Goal: Task Accomplishment & Management: Manage account settings

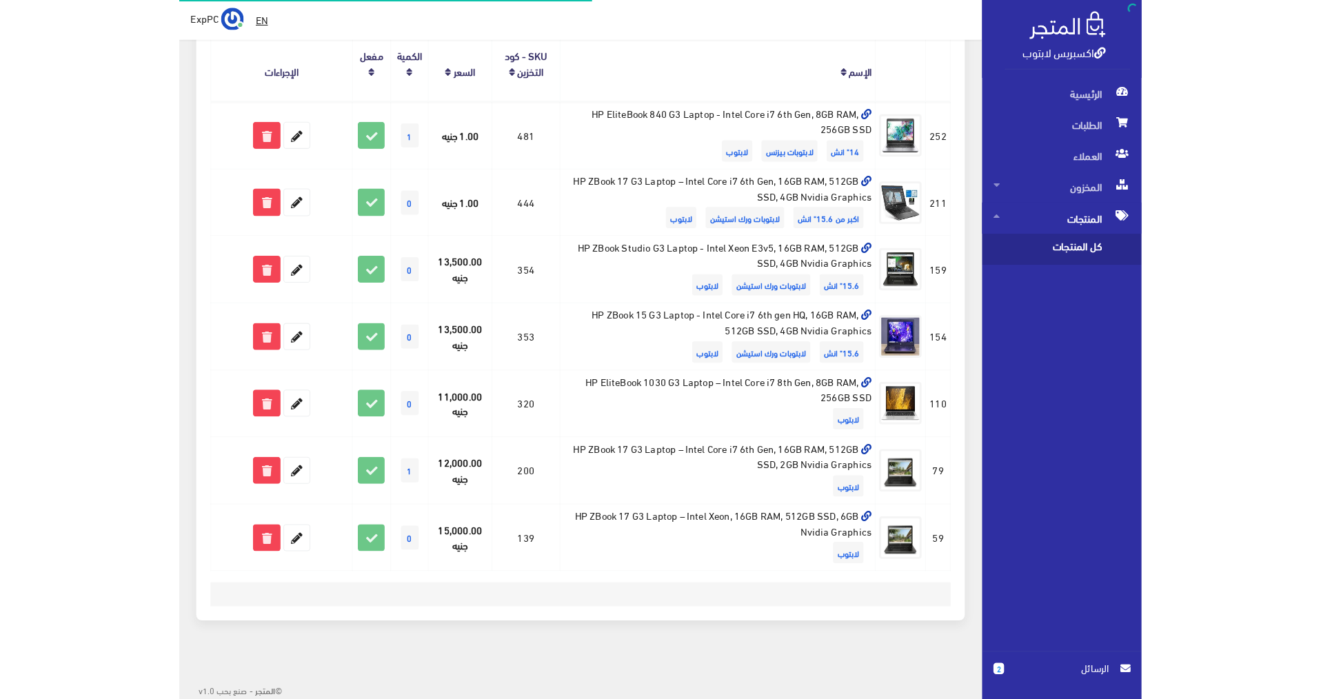
scroll to position [41, 0]
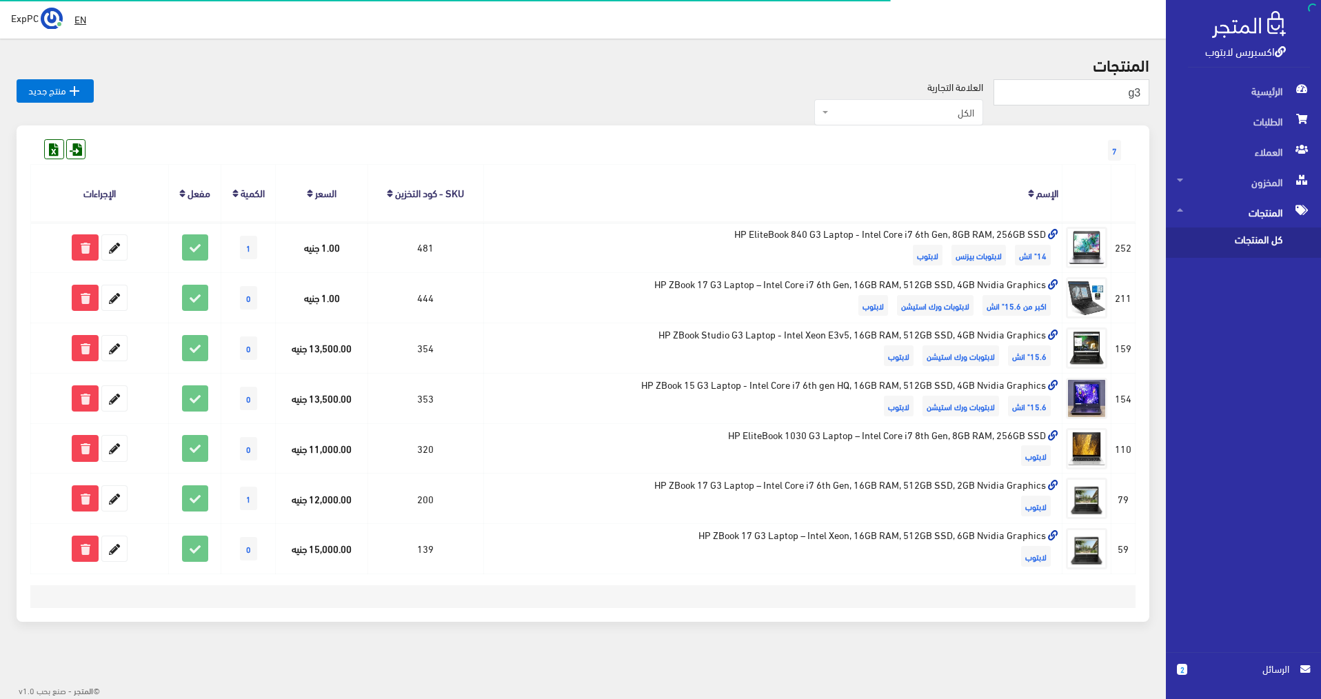
click at [936, 233] on span "كل المنتجات" at bounding box center [1229, 243] width 105 height 30
click at [936, 88] on input "g3" at bounding box center [1072, 92] width 156 height 26
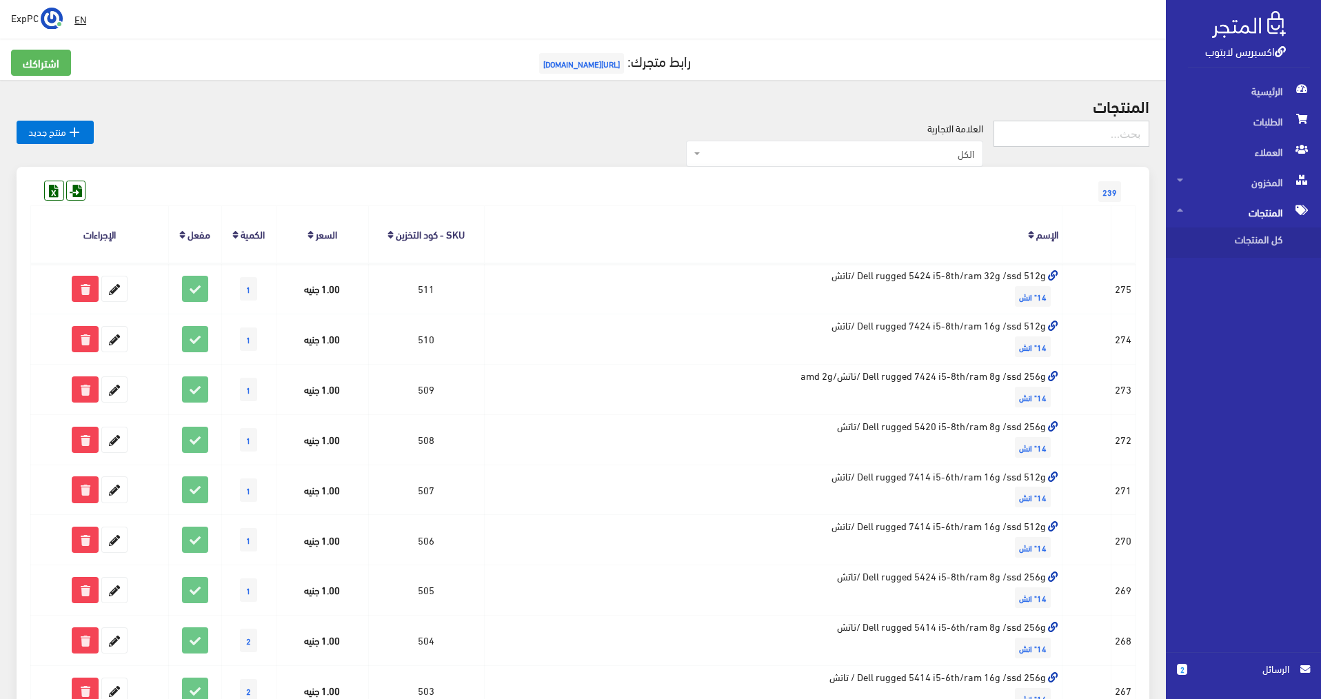
click at [936, 128] on input "text" at bounding box center [1072, 134] width 156 height 26
type input "ؤ"
type input "f"
type input "surface"
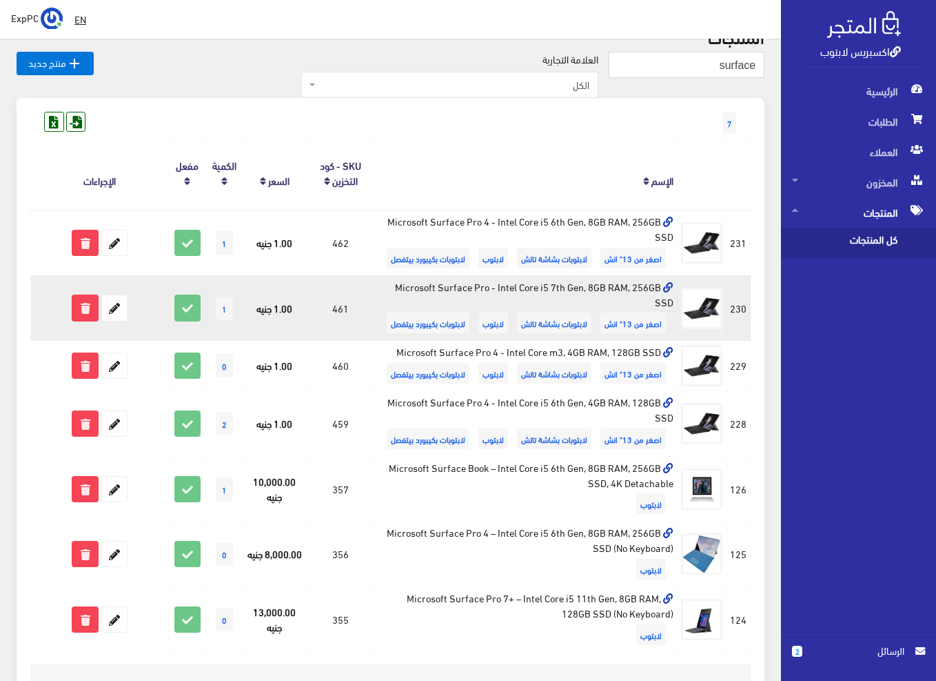
scroll to position [138, 0]
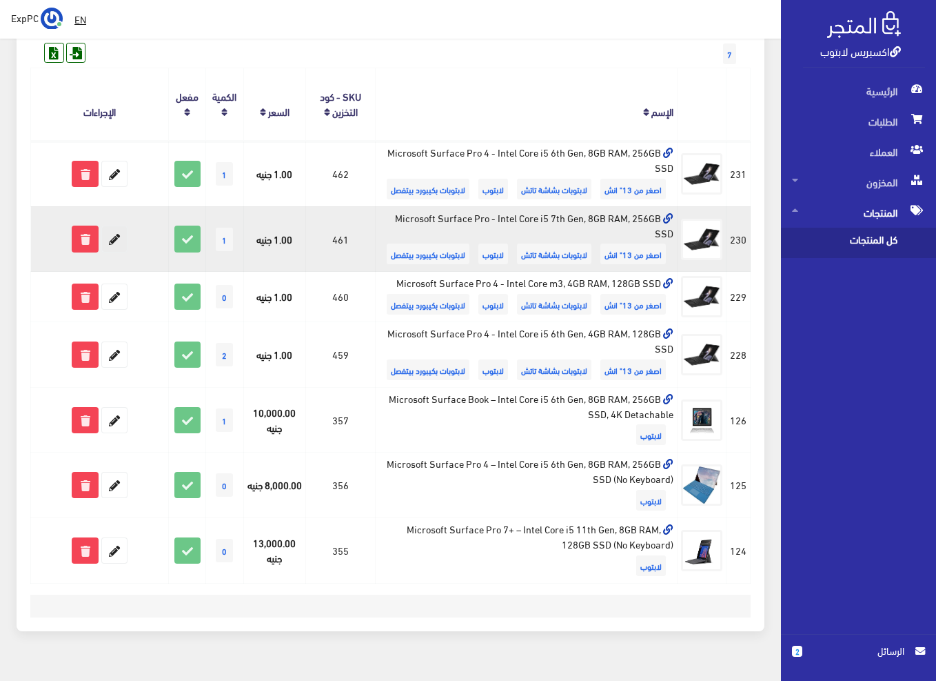
click at [115, 230] on icon at bounding box center [114, 238] width 25 height 25
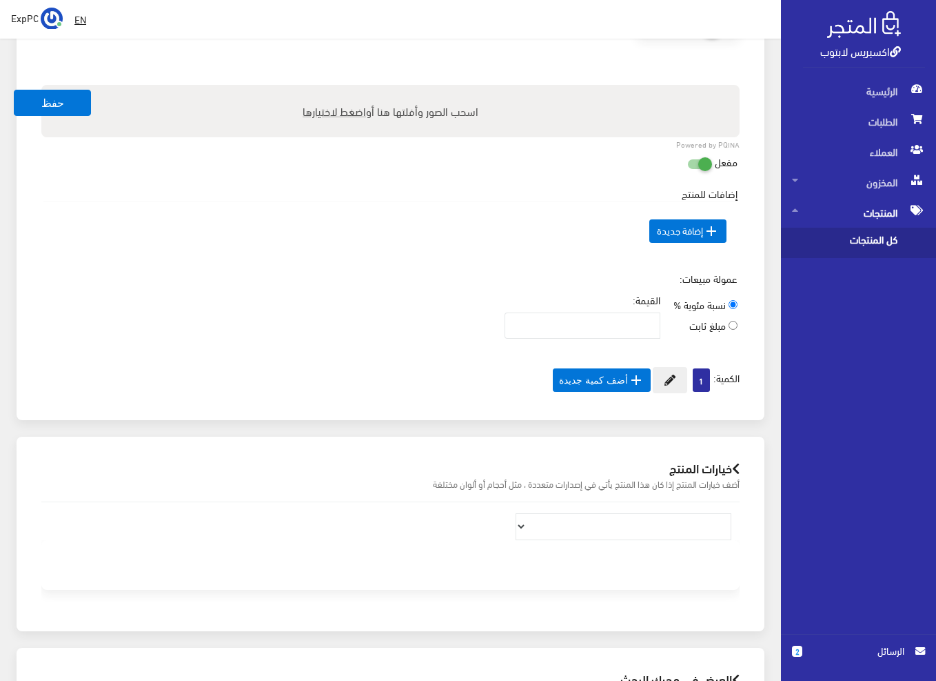
scroll to position [823, 0]
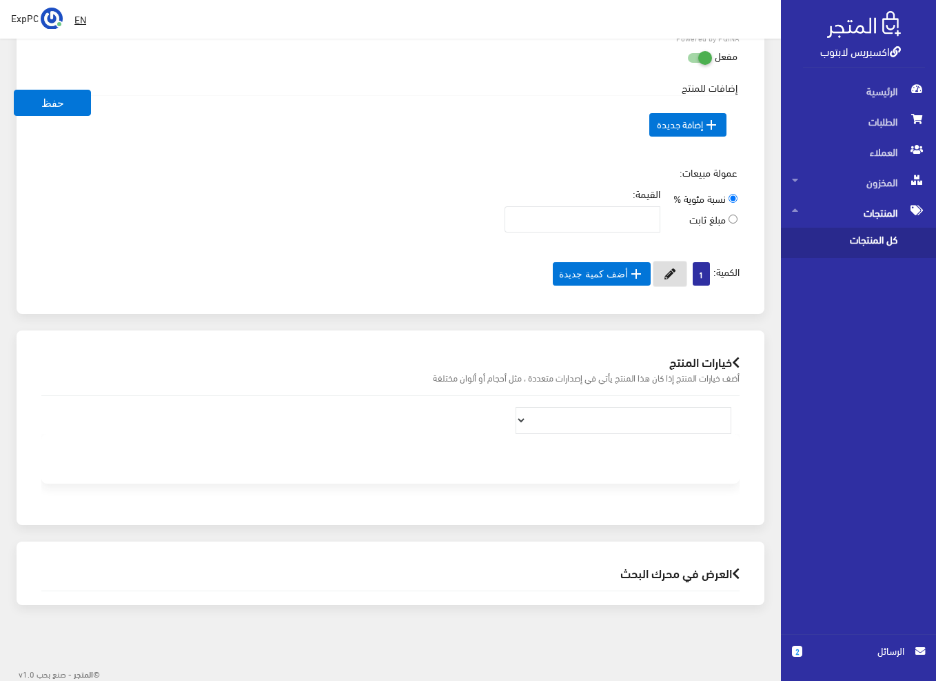
click at [667, 271] on icon at bounding box center [670, 273] width 11 height 11
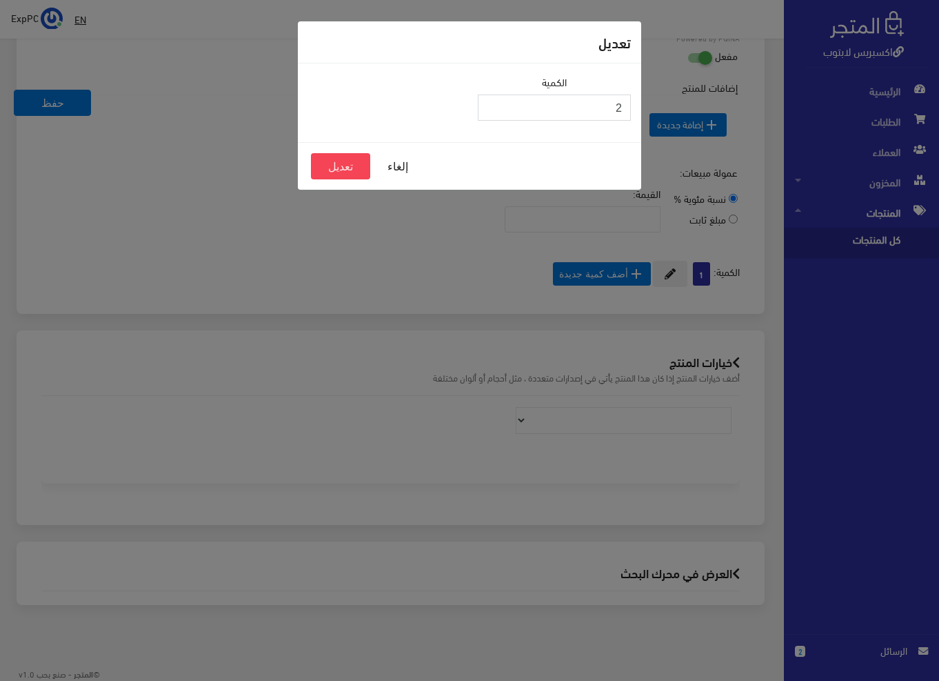
type input "2"
click at [490, 103] on input "2" at bounding box center [554, 107] width 153 height 26
click at [340, 161] on button "تعديل" at bounding box center [340, 166] width 59 height 26
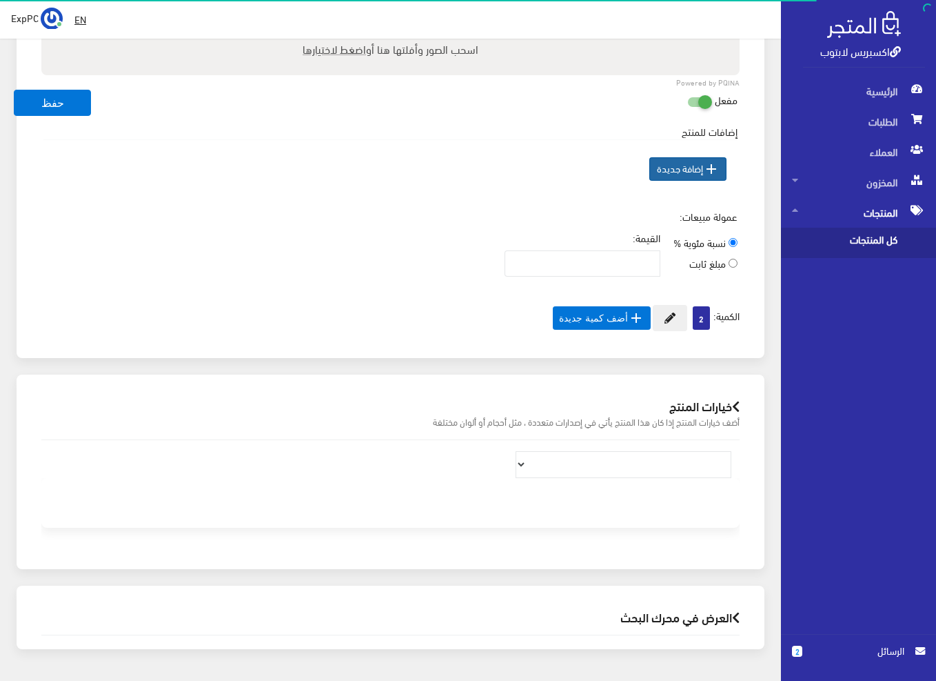
scroll to position [823, 0]
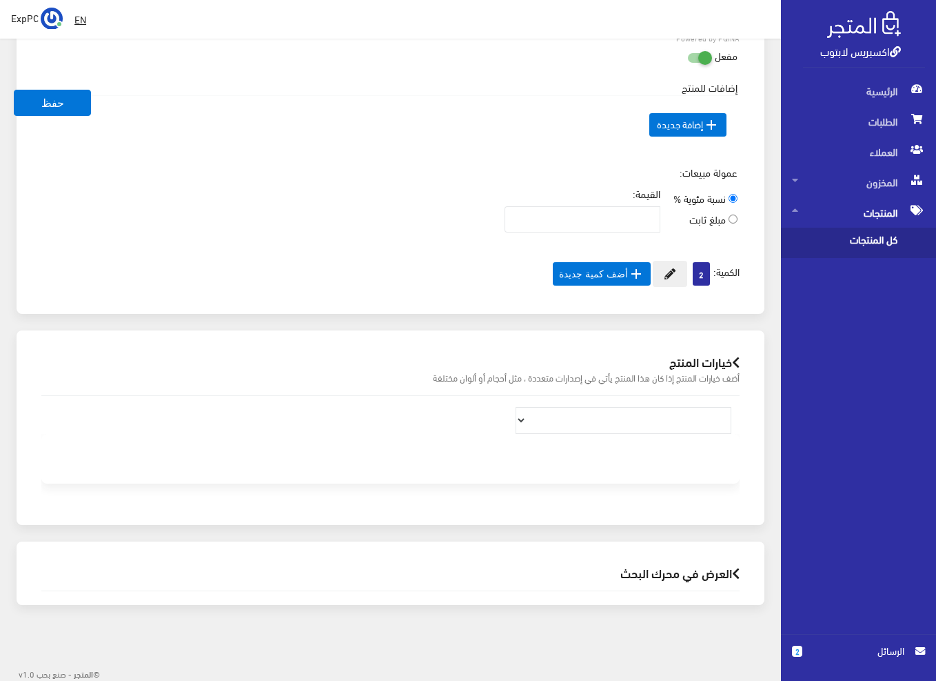
click at [843, 243] on span "كل المنتجات" at bounding box center [844, 243] width 105 height 30
